Goal: Task Accomplishment & Management: Use online tool/utility

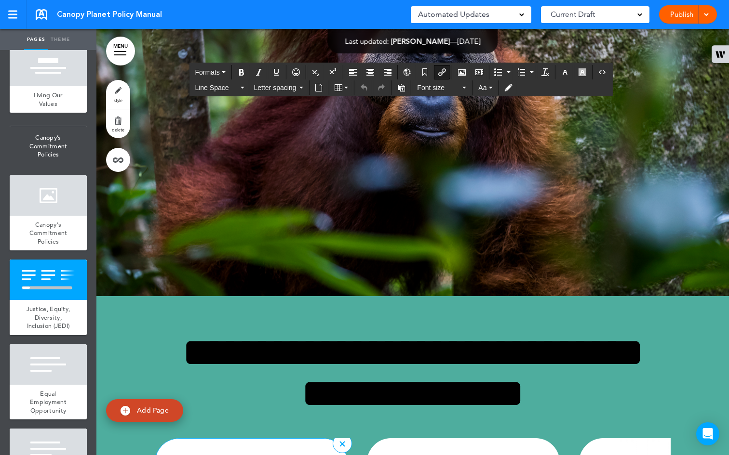
scroll to position [3499, 0]
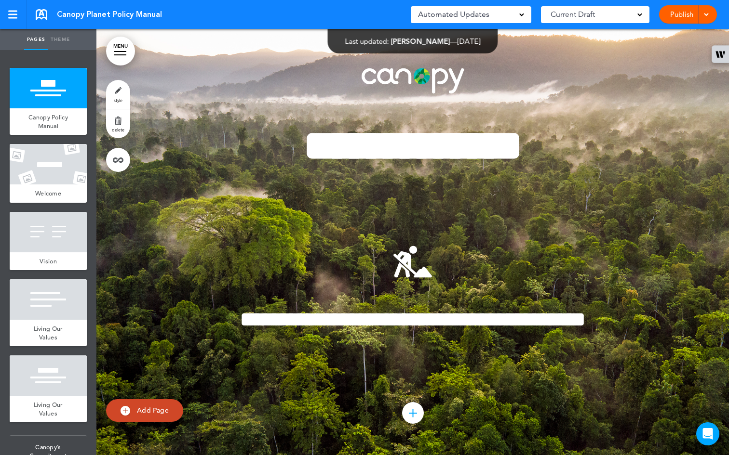
click at [551, 59] on div "**********" at bounding box center [413, 242] width 482 height 423
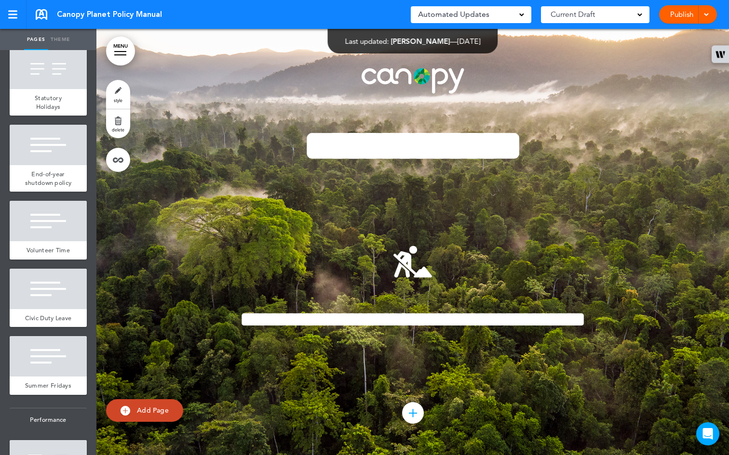
scroll to position [2670, 0]
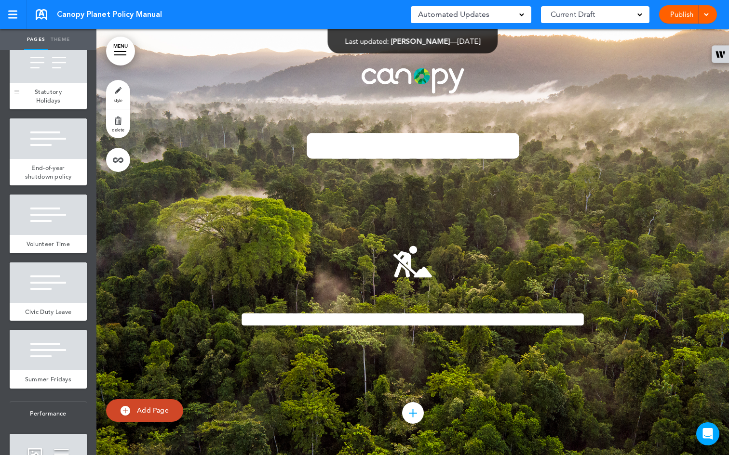
click at [64, 109] on div "Statutory Holidays" at bounding box center [48, 96] width 77 height 26
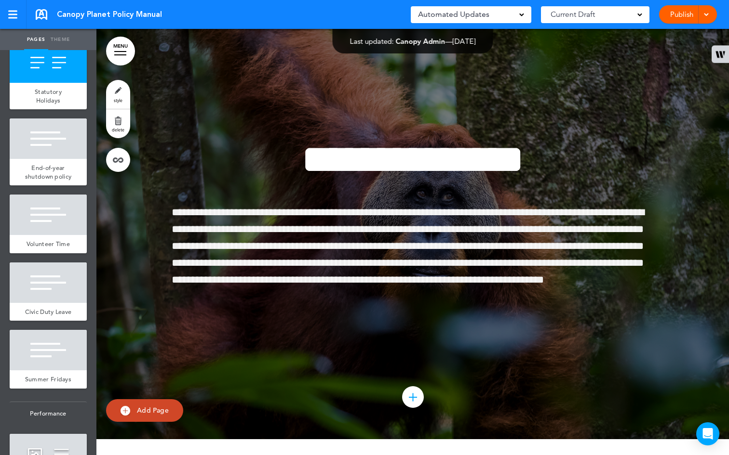
scroll to position [25577, 0]
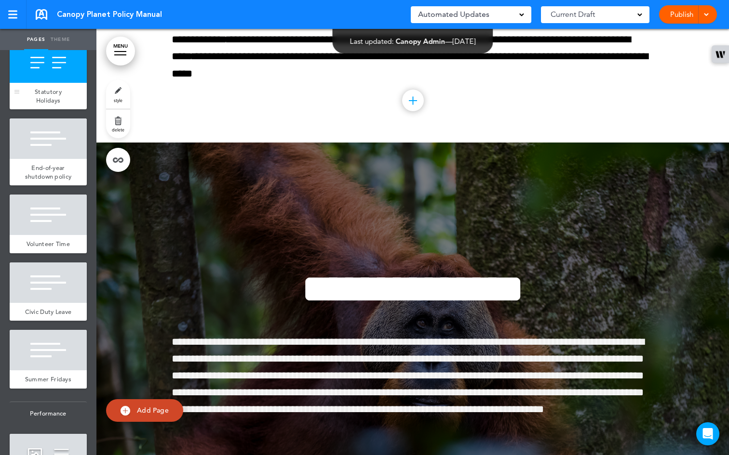
click at [35, 105] on span "Statutory Holidays" at bounding box center [48, 96] width 27 height 17
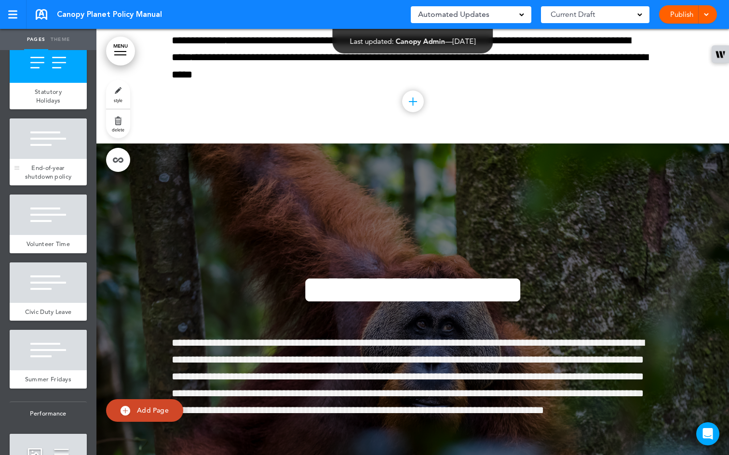
click at [43, 159] on div at bounding box center [48, 139] width 77 height 40
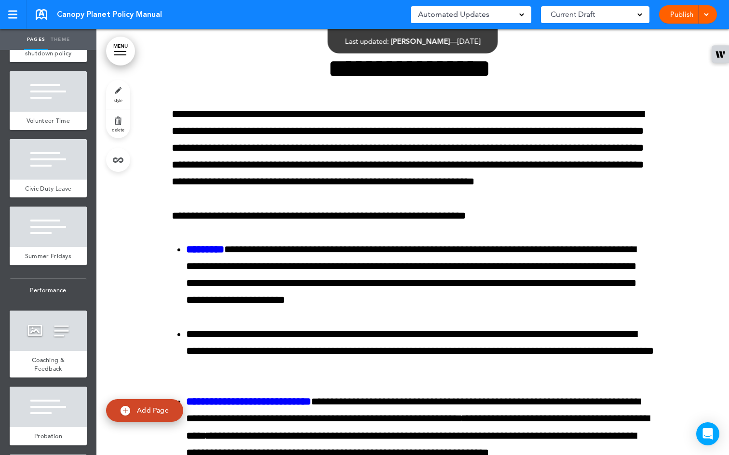
scroll to position [2799, 0]
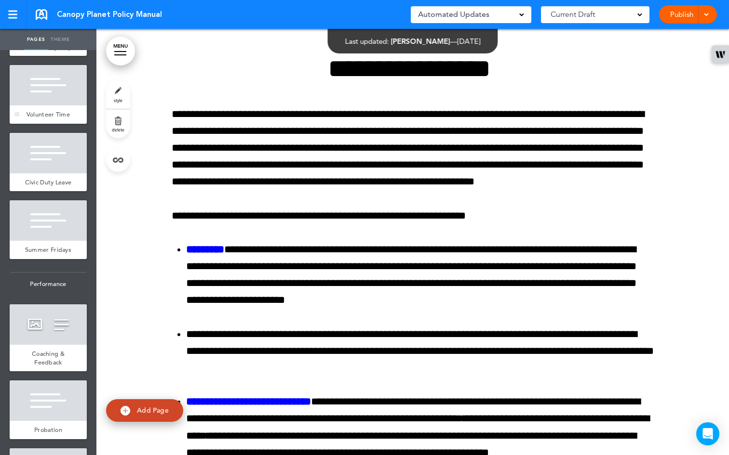
click at [40, 124] on div "Volunteer Time" at bounding box center [48, 115] width 77 height 18
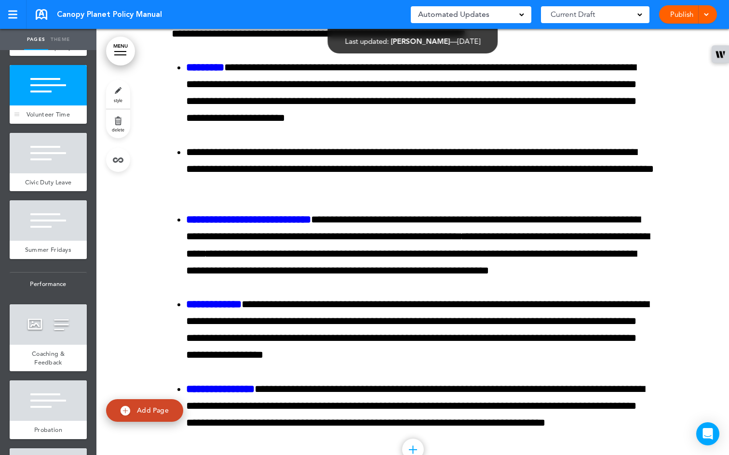
scroll to position [26341, 0]
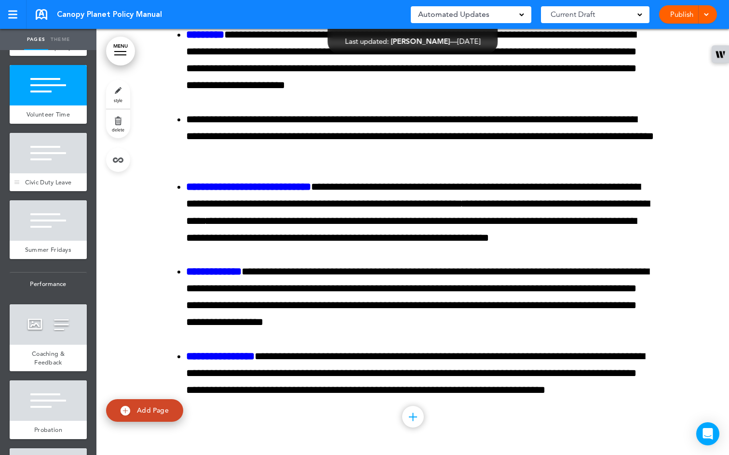
click at [43, 173] on div at bounding box center [48, 153] width 77 height 40
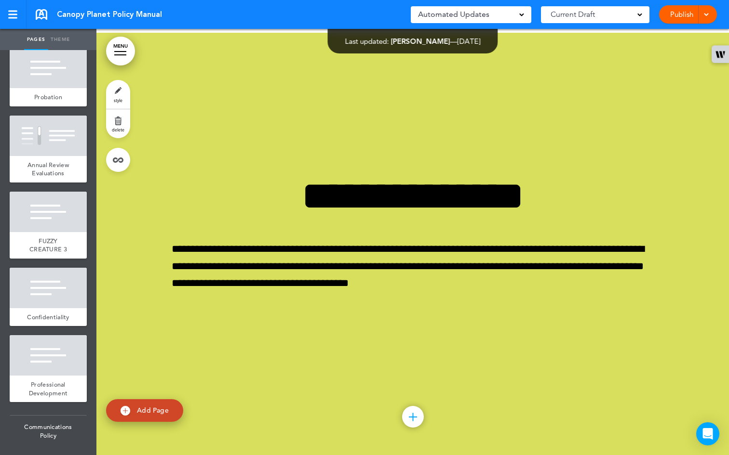
scroll to position [3131, 0]
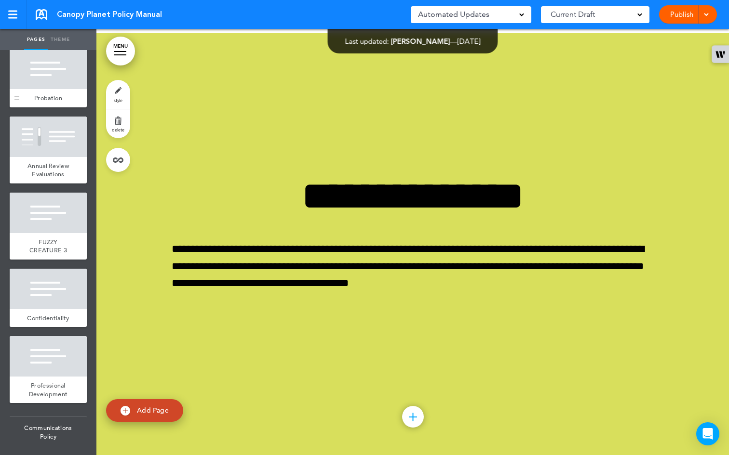
click at [44, 102] on span "Probation" at bounding box center [48, 98] width 28 height 8
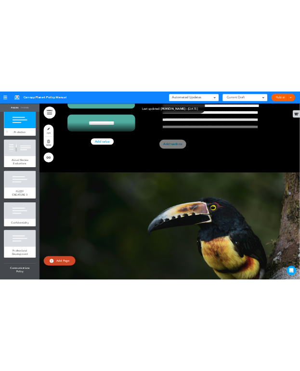
scroll to position [28310, 0]
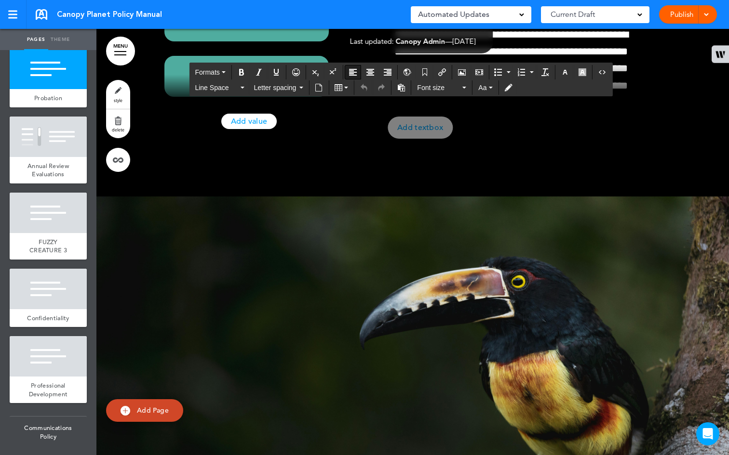
drag, startPoint x: 537, startPoint y: 283, endPoint x: 169, endPoint y: 246, distance: 369.5
copy p "**********"
paste div
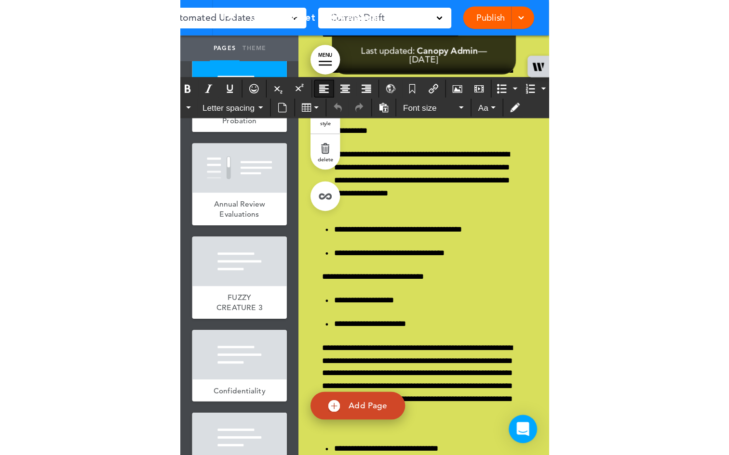
scroll to position [28272, 0]
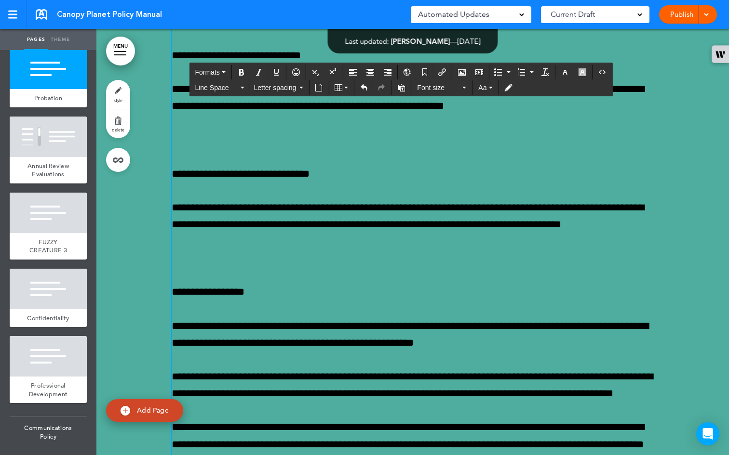
scroll to position [28202, 0]
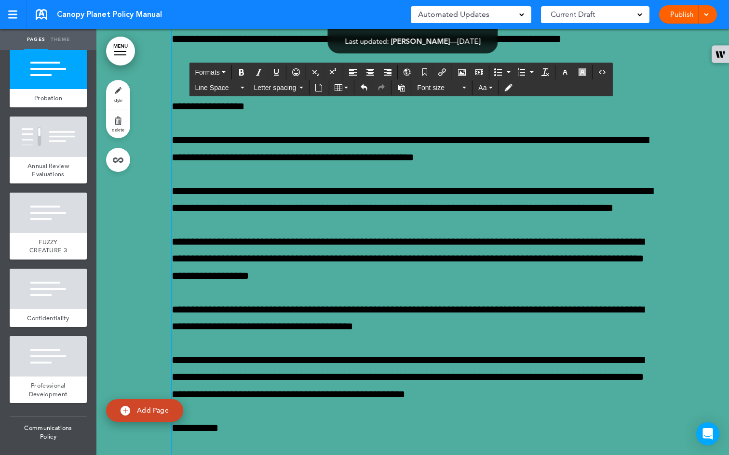
scroll to position [28380, 0]
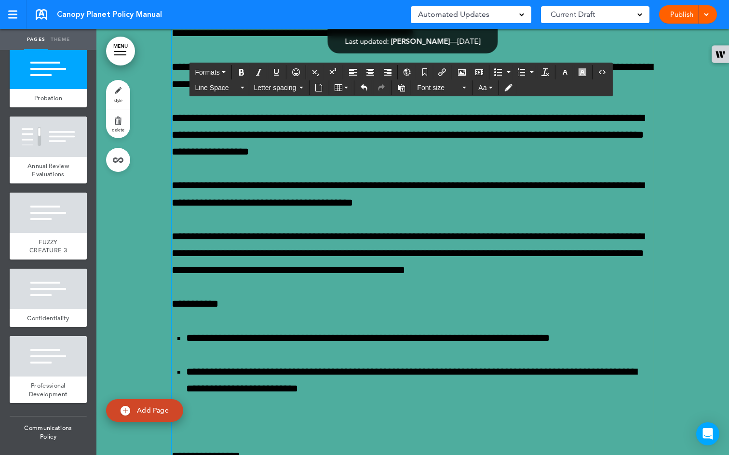
scroll to position [28542, 0]
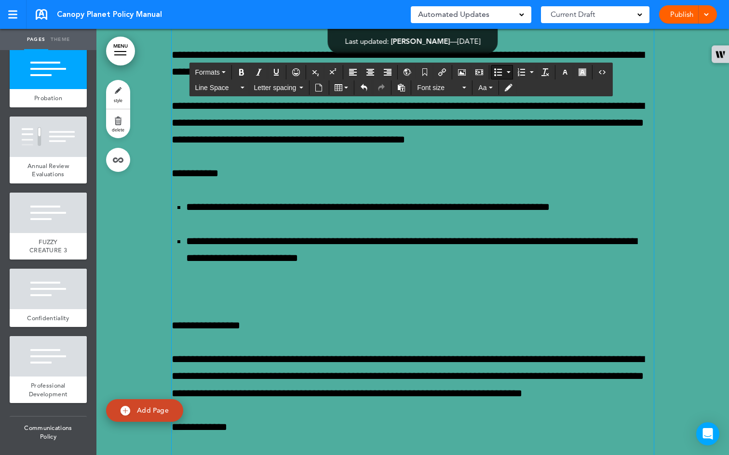
scroll to position [28504, 0]
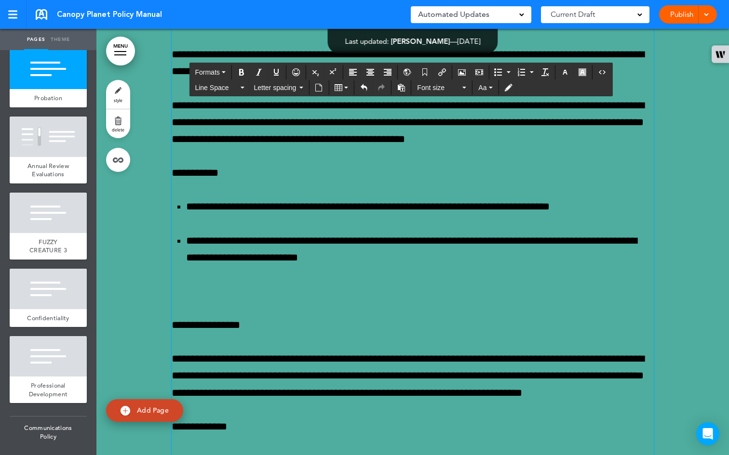
drag, startPoint x: 351, startPoint y: 332, endPoint x: 171, endPoint y: 327, distance: 180.3
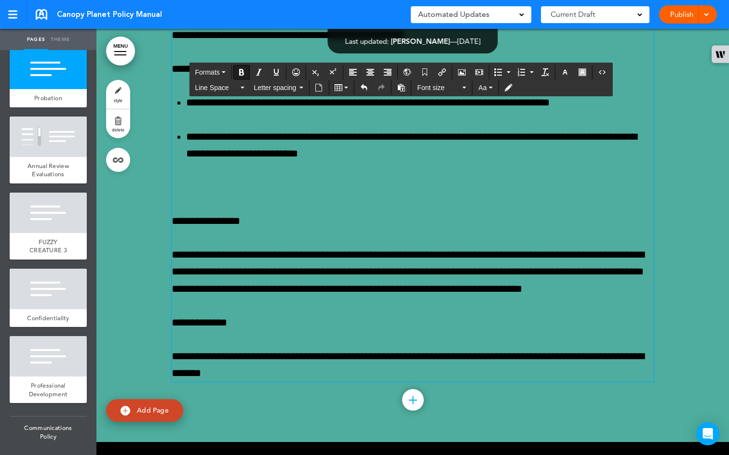
scroll to position [28639, 0]
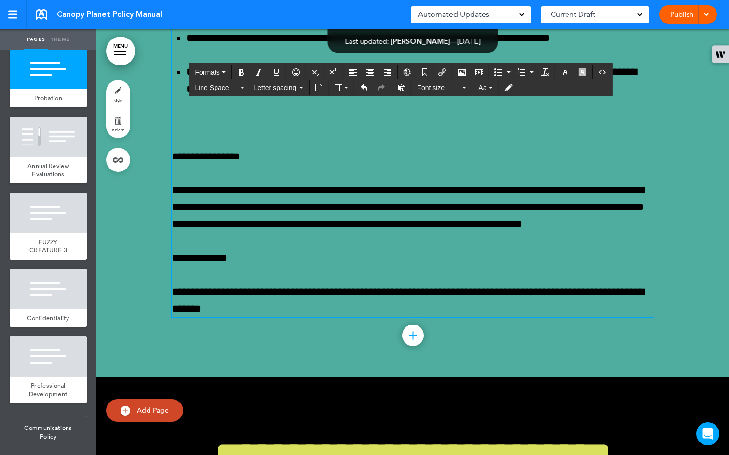
drag, startPoint x: 332, startPoint y: 279, endPoint x: 150, endPoint y: 286, distance: 181.8
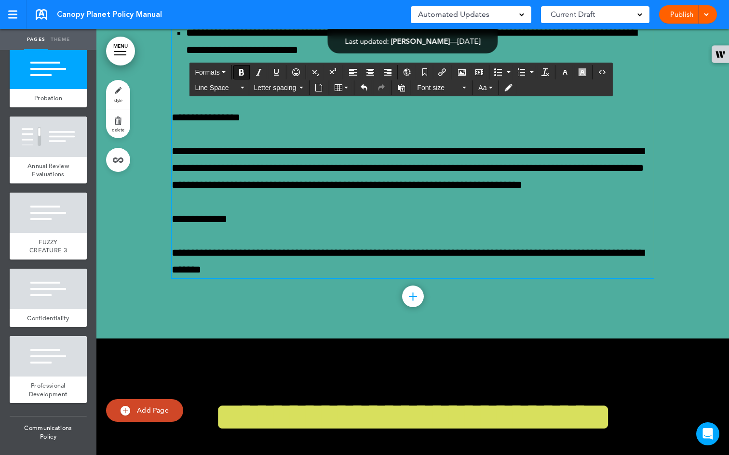
scroll to position [28727, 0]
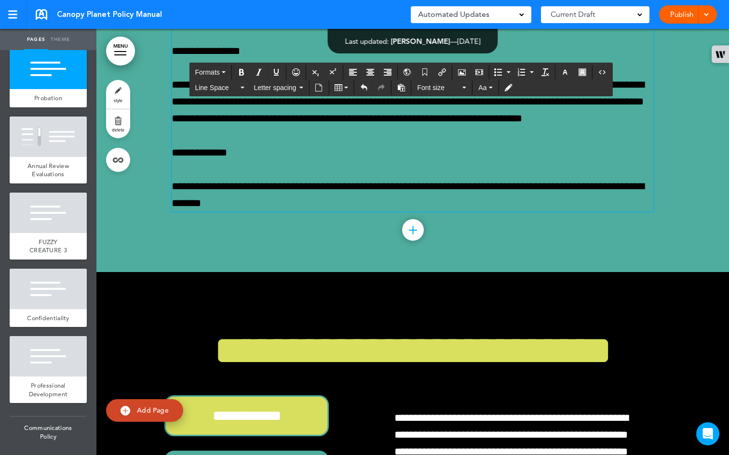
drag, startPoint x: 266, startPoint y: 295, endPoint x: 169, endPoint y: 297, distance: 97.8
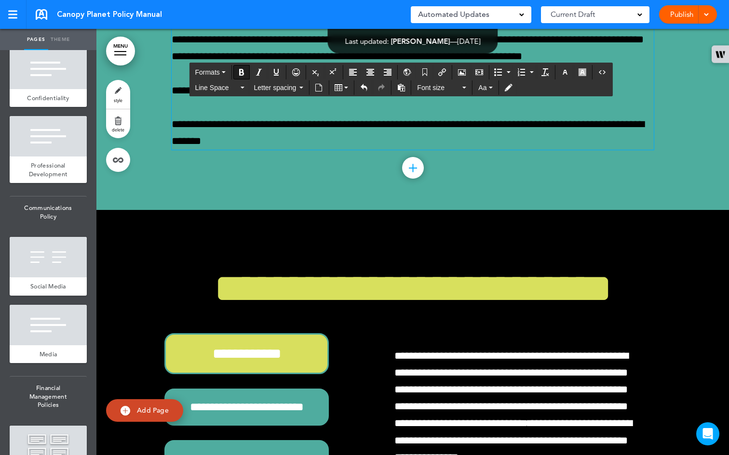
scroll to position [28808, 0]
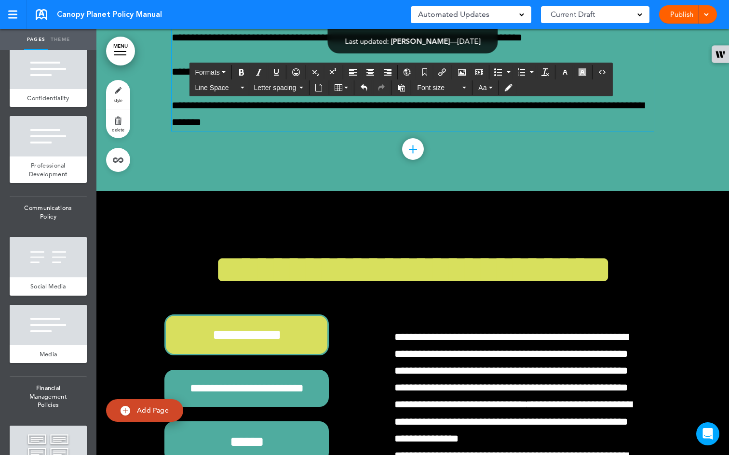
drag, startPoint x: 308, startPoint y: 252, endPoint x: 168, endPoint y: 252, distance: 140.2
drag, startPoint x: 278, startPoint y: 298, endPoint x: 160, endPoint y: 305, distance: 118.8
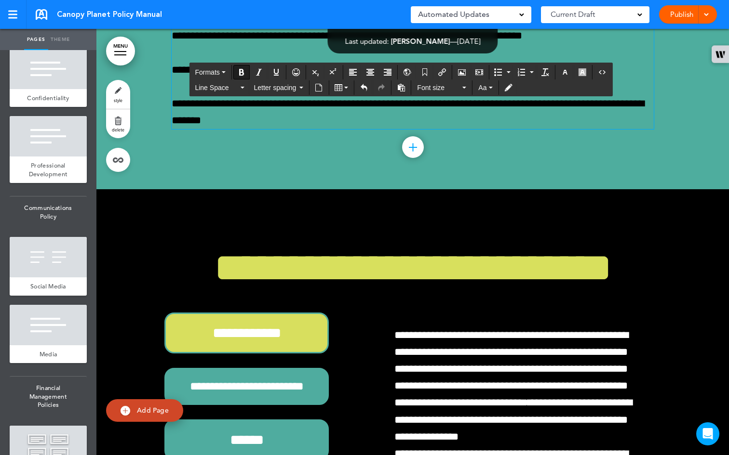
scroll to position [28882, 0]
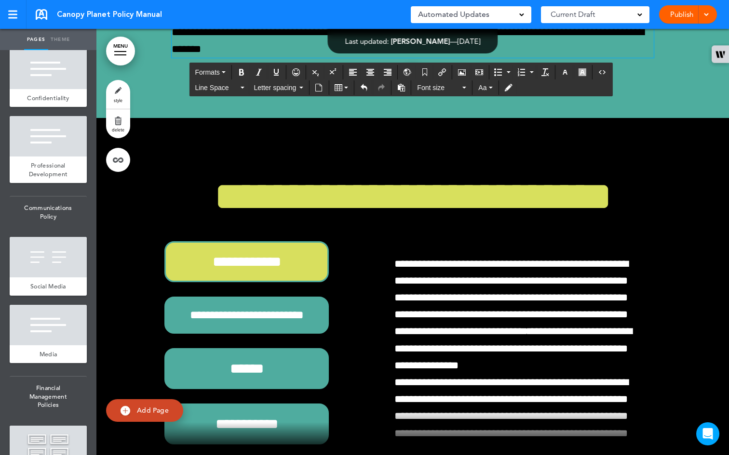
drag, startPoint x: 302, startPoint y: 294, endPoint x: 168, endPoint y: 291, distance: 134.0
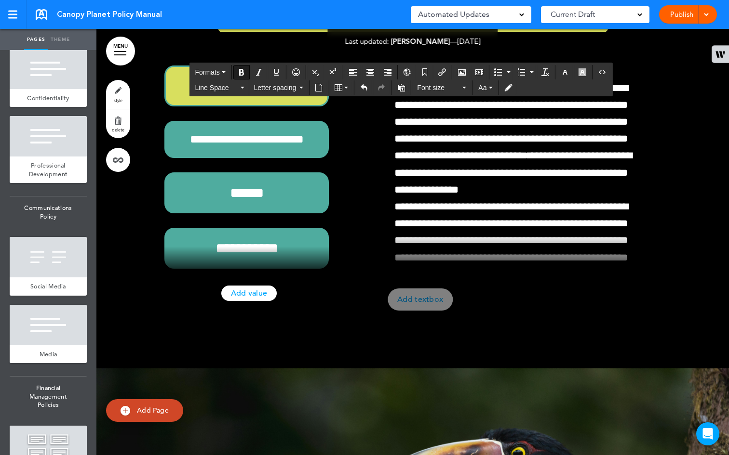
scroll to position [29116, 0]
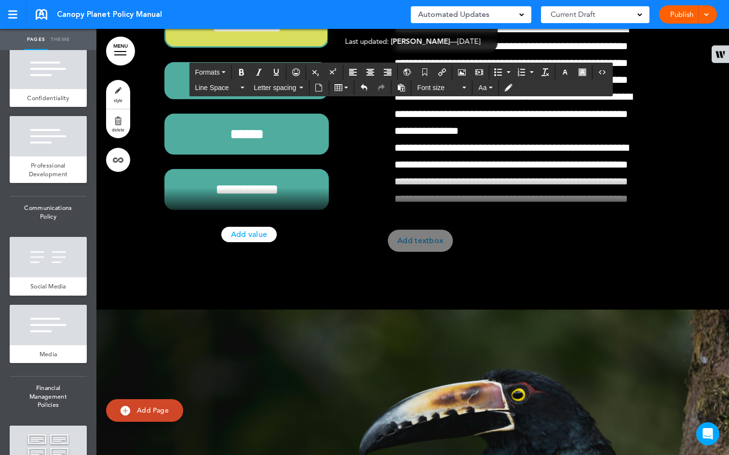
drag, startPoint x: 222, startPoint y: 249, endPoint x: 169, endPoint y: 251, distance: 53.0
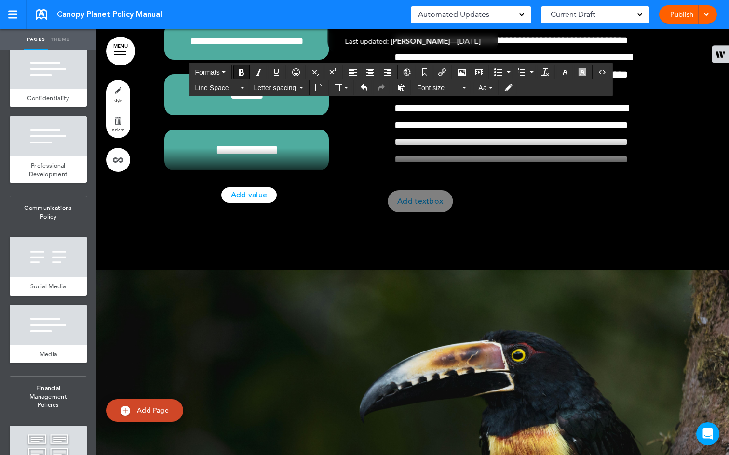
scroll to position [29164, 0]
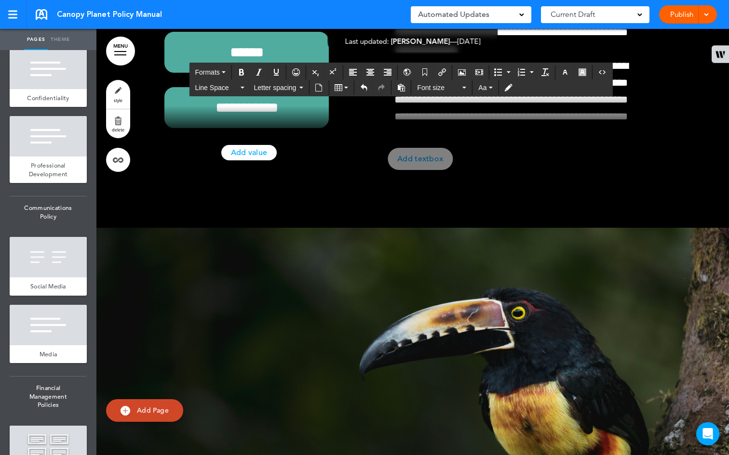
drag, startPoint x: 242, startPoint y: 318, endPoint x: 170, endPoint y: 313, distance: 72.4
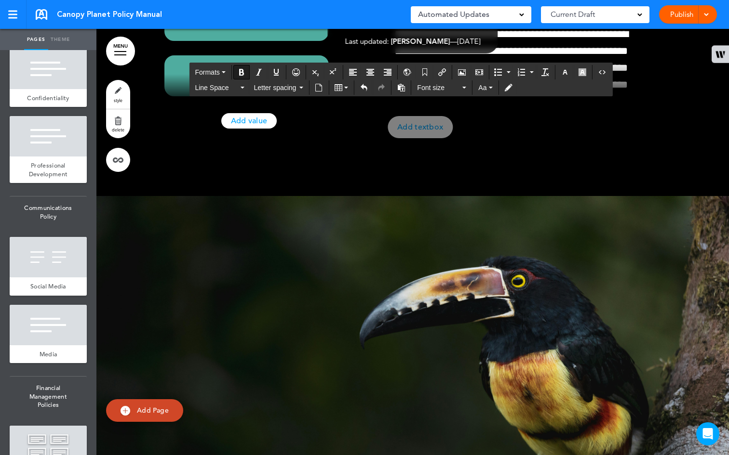
scroll to position [29336, 0]
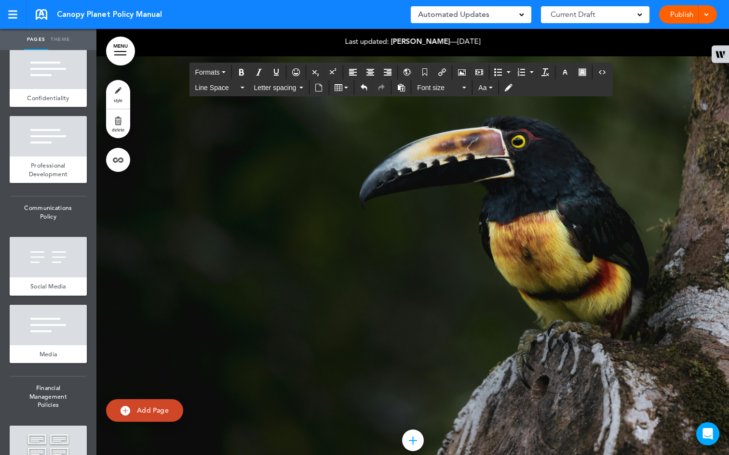
drag, startPoint x: 243, startPoint y: 265, endPoint x: 169, endPoint y: 263, distance: 73.7
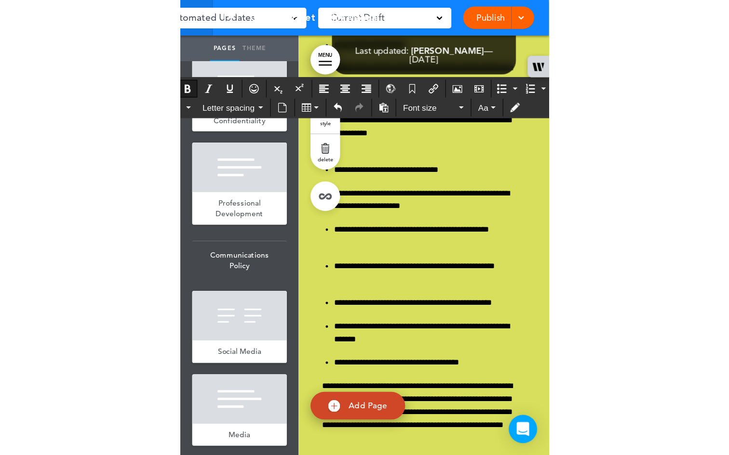
scroll to position [29339, 0]
